Goal: Task Accomplishment & Management: Use online tool/utility

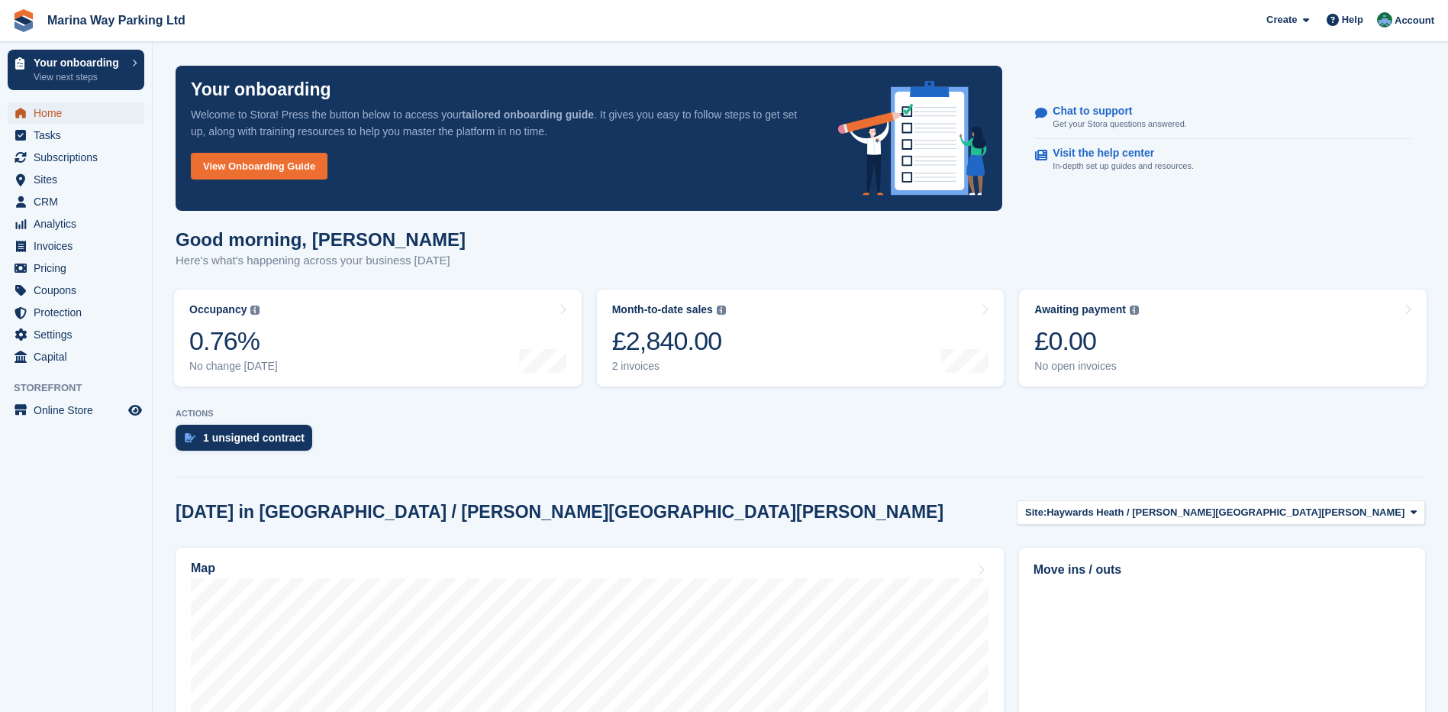
click at [58, 115] on span "Home" at bounding box center [80, 112] width 92 height 21
click at [269, 434] on div "1 unsigned contract" at bounding box center [254, 437] width 102 height 12
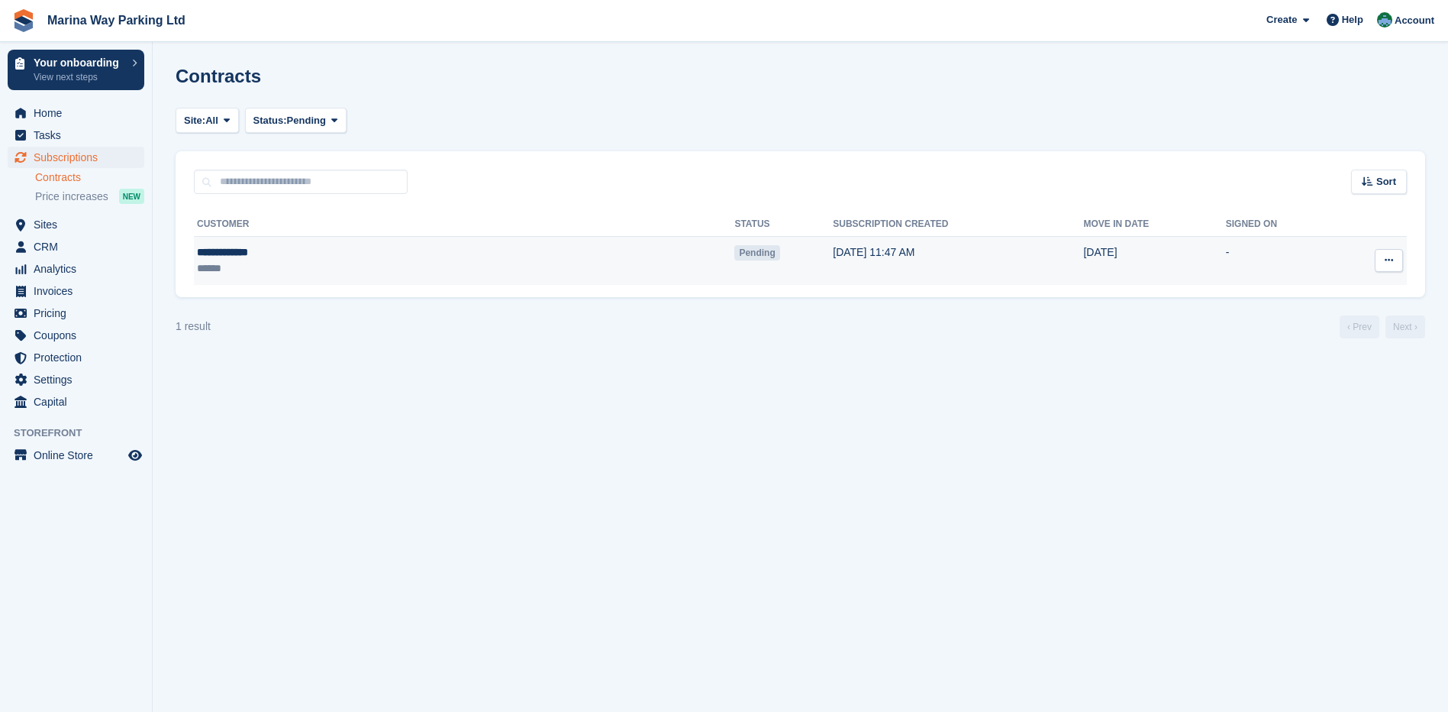
click at [262, 253] on div "**********" at bounding box center [320, 252] width 246 height 16
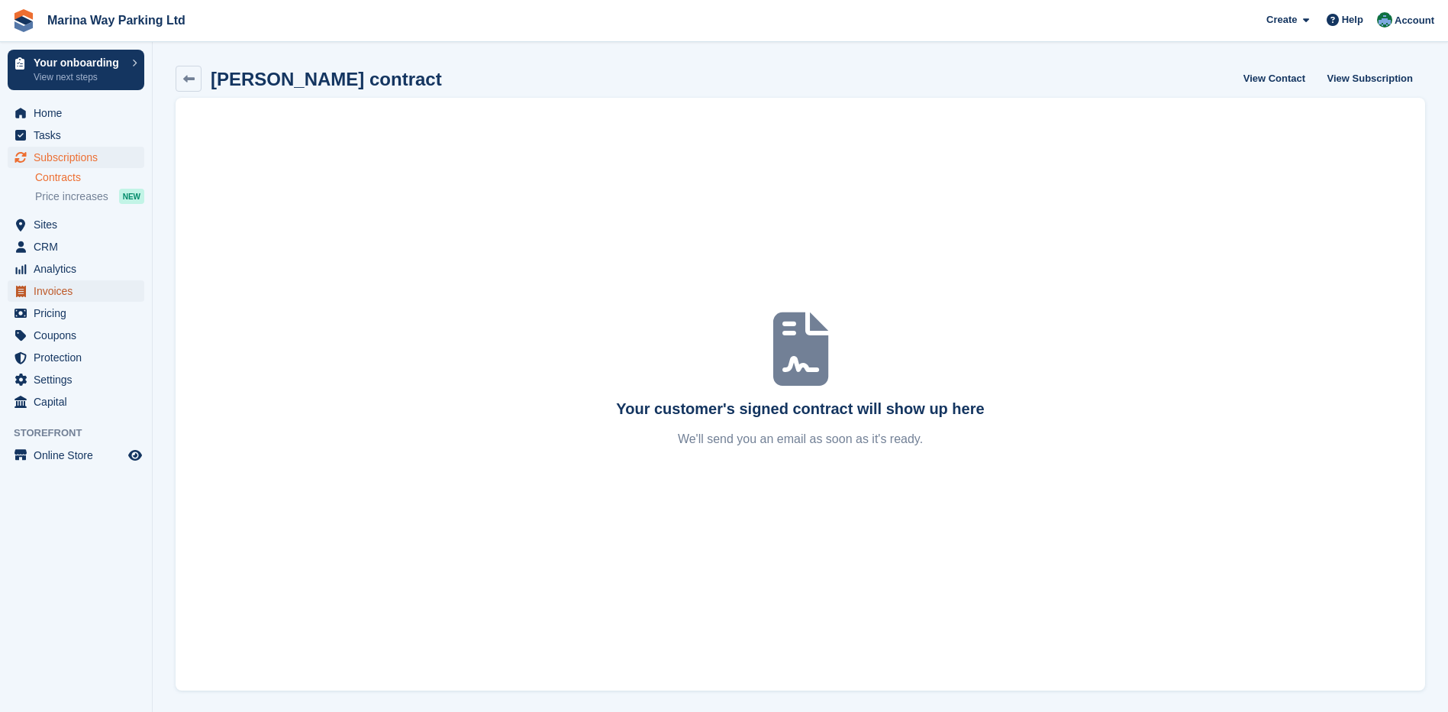
click at [74, 291] on span "Invoices" at bounding box center [80, 290] width 92 height 21
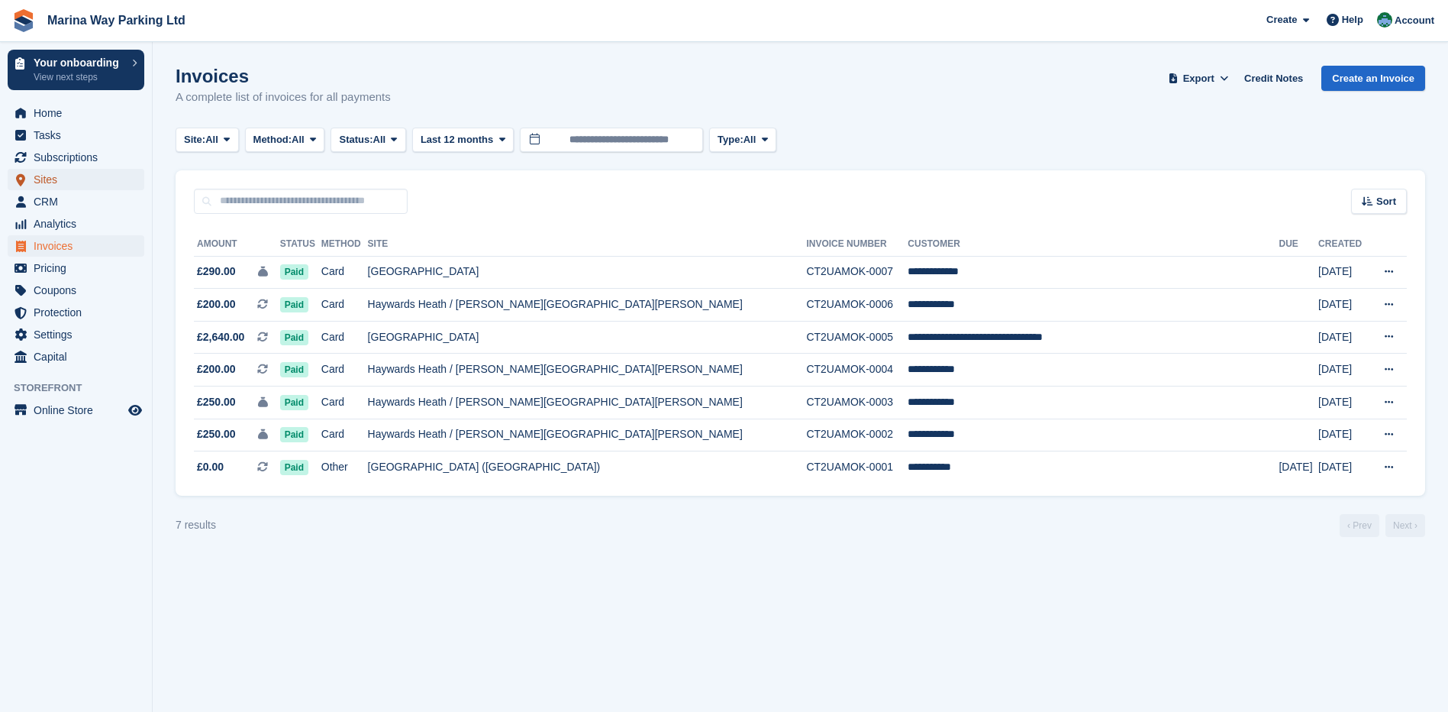
click at [61, 181] on span "Sites" at bounding box center [80, 179] width 92 height 21
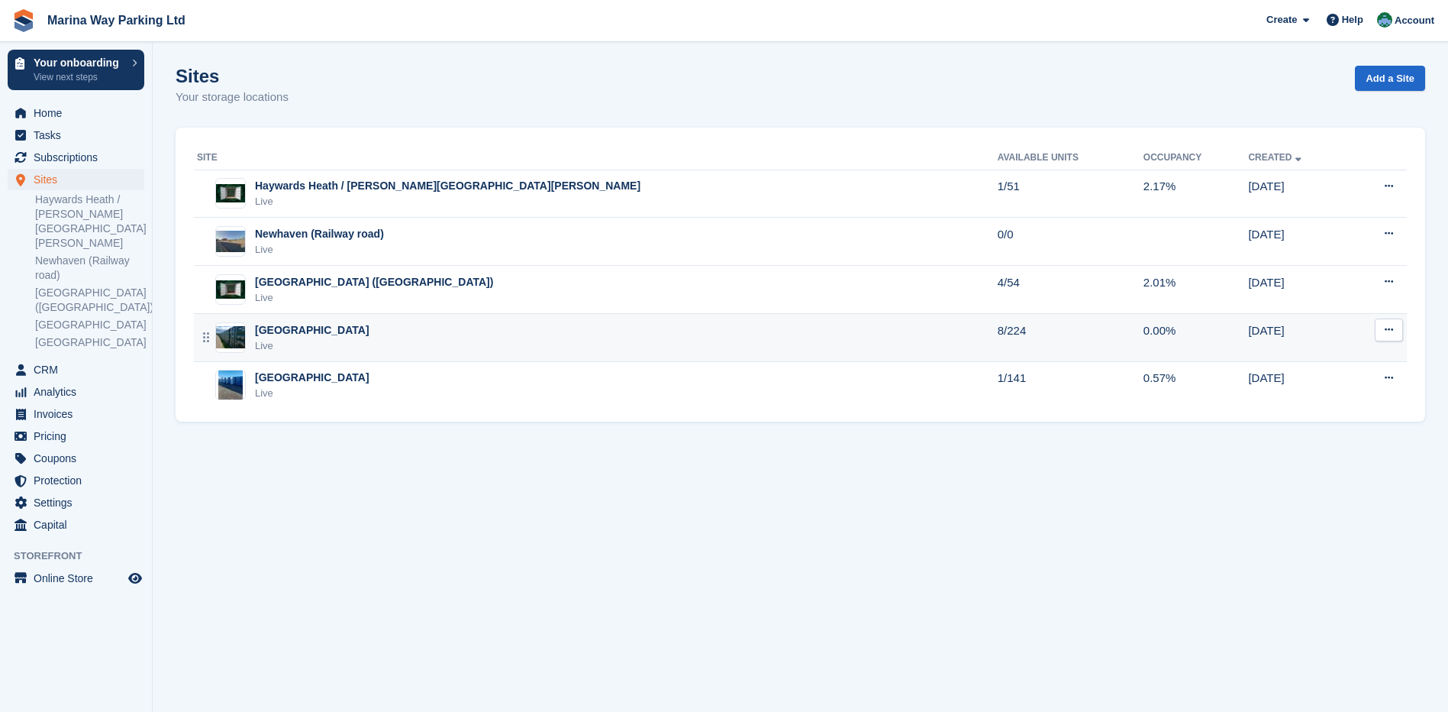
click at [283, 334] on div "[GEOGRAPHIC_DATA]" at bounding box center [312, 330] width 115 height 16
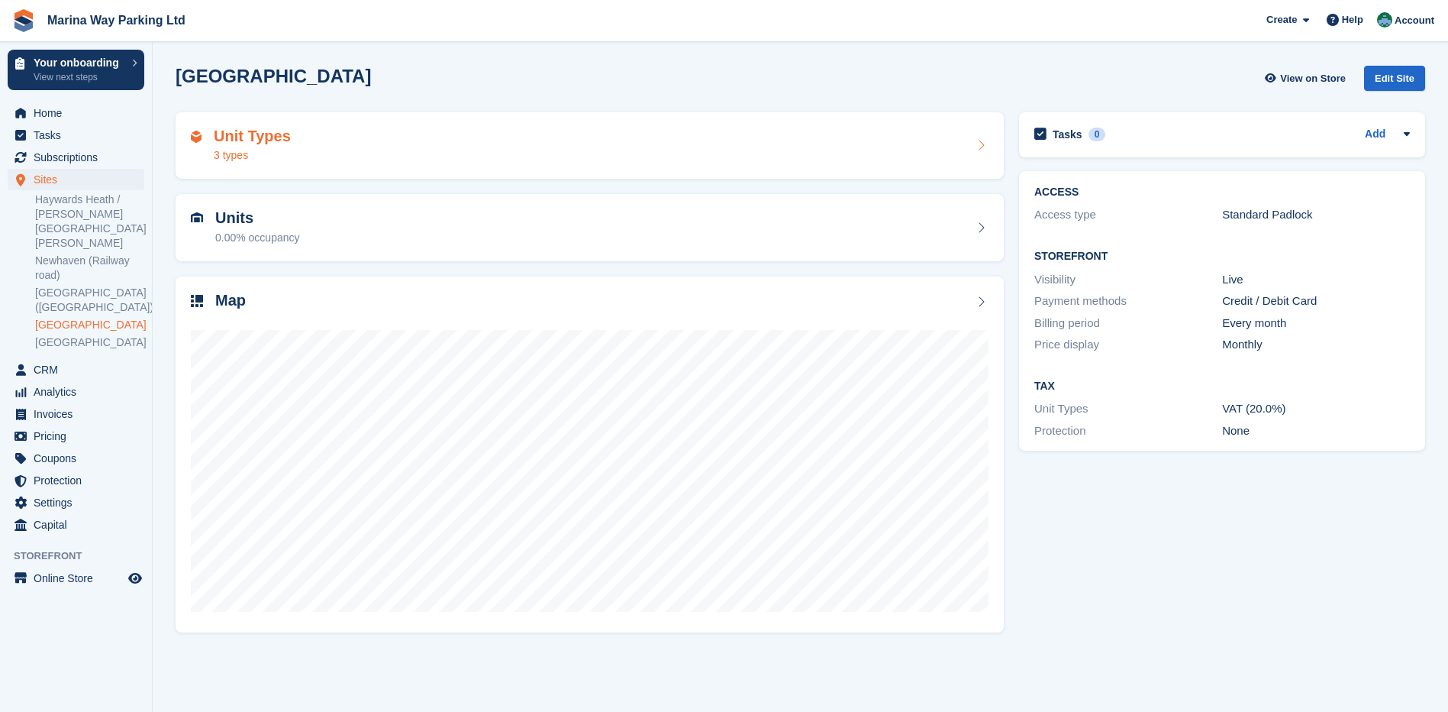
click at [290, 157] on div "Unit Types 3 types" at bounding box center [590, 146] width 798 height 37
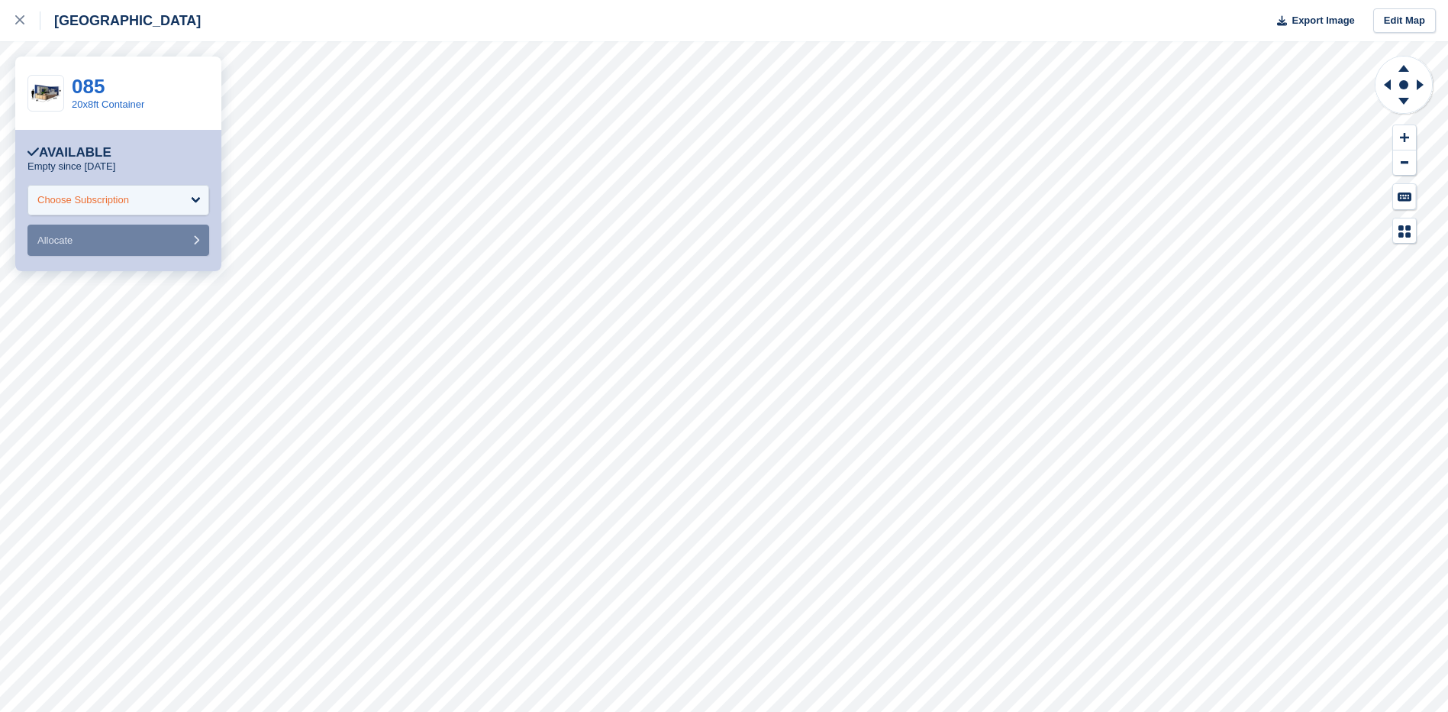
click at [134, 206] on div "Choose Subscription" at bounding box center [118, 200] width 182 height 31
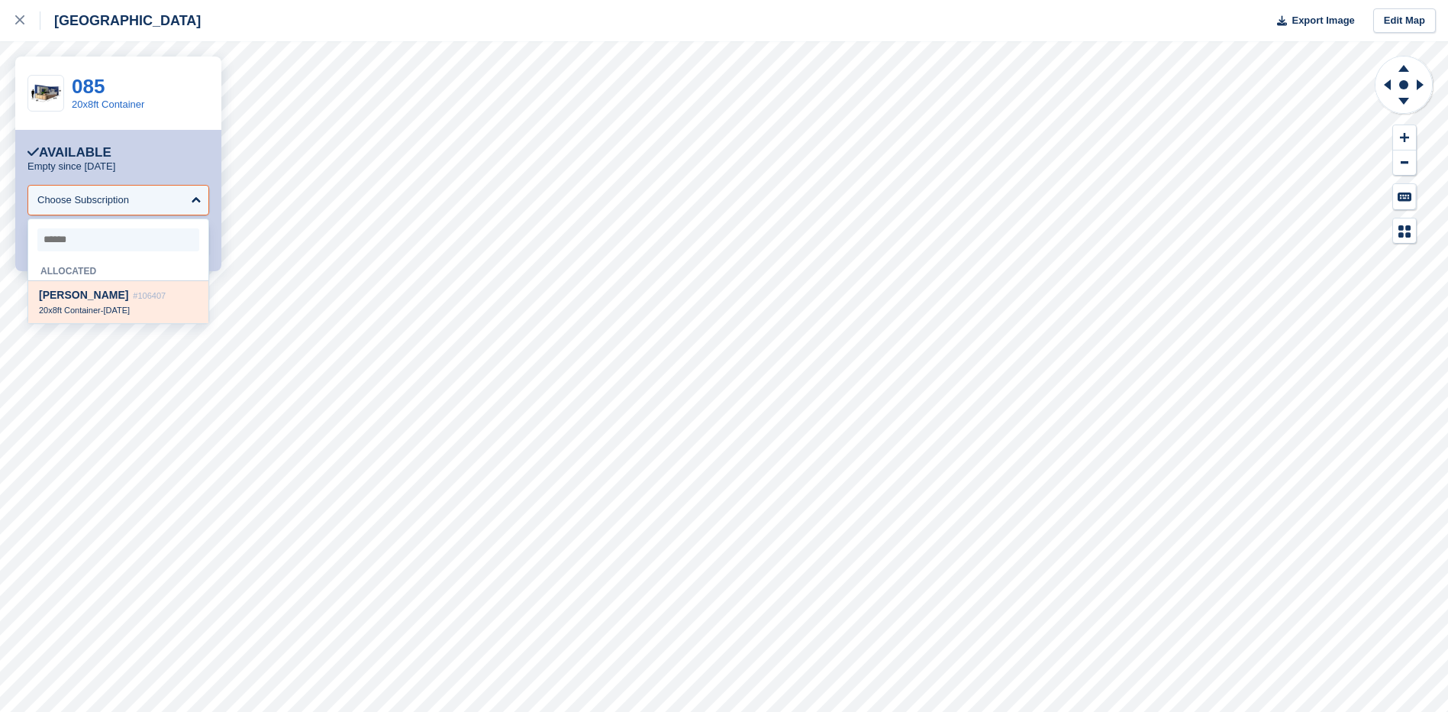
click at [83, 295] on span "[PERSON_NAME]" at bounding box center [83, 295] width 89 height 12
select select "******"
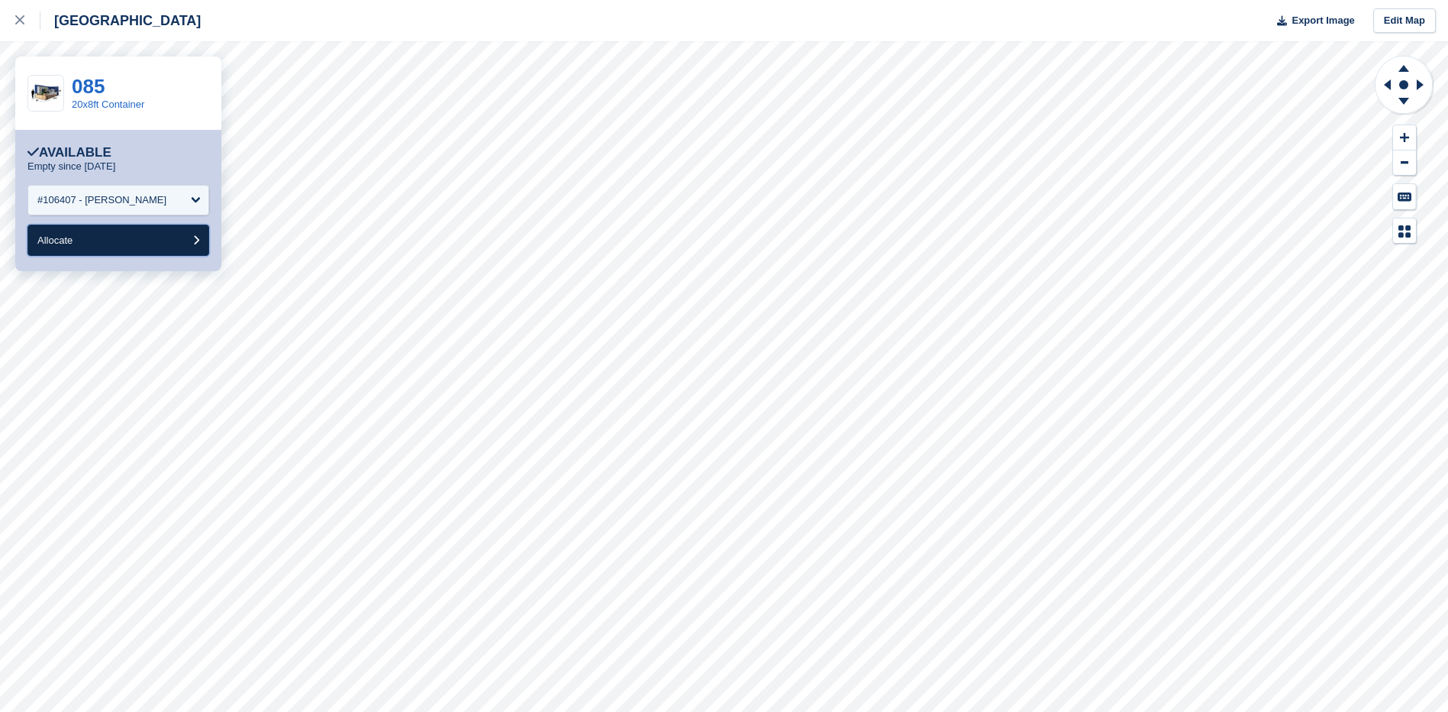
click at [95, 249] on button "Allocate" at bounding box center [118, 239] width 182 height 31
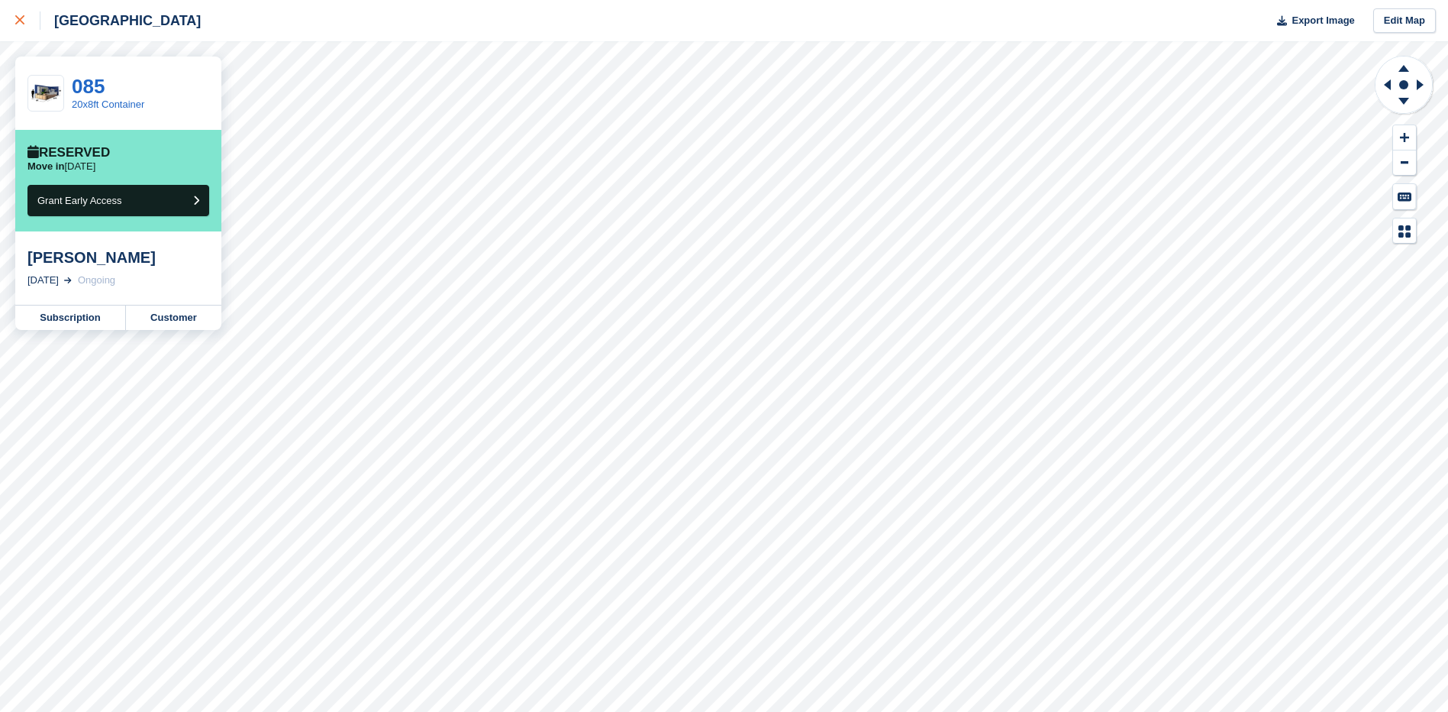
click at [17, 21] on icon at bounding box center [19, 19] width 9 height 9
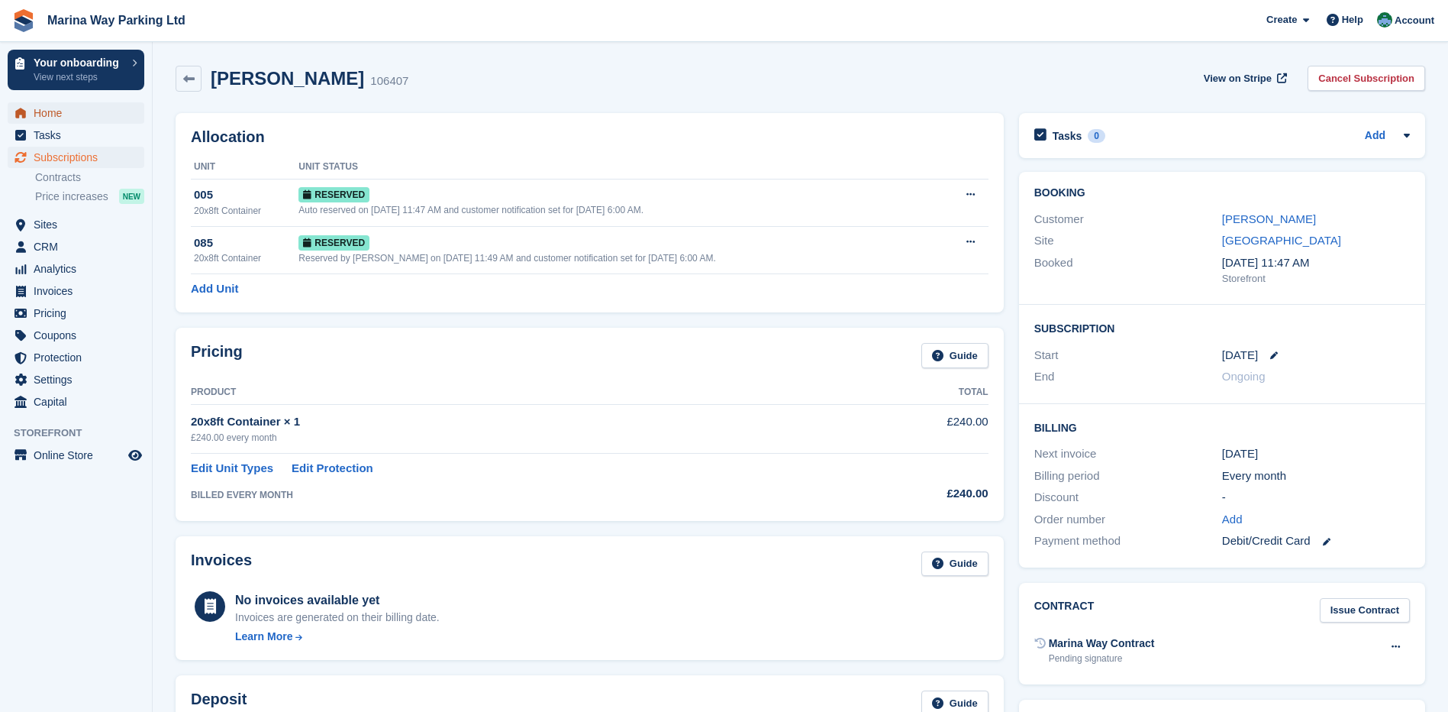
click at [61, 113] on span "Home" at bounding box center [80, 112] width 92 height 21
